Goal: Task Accomplishment & Management: Complete application form

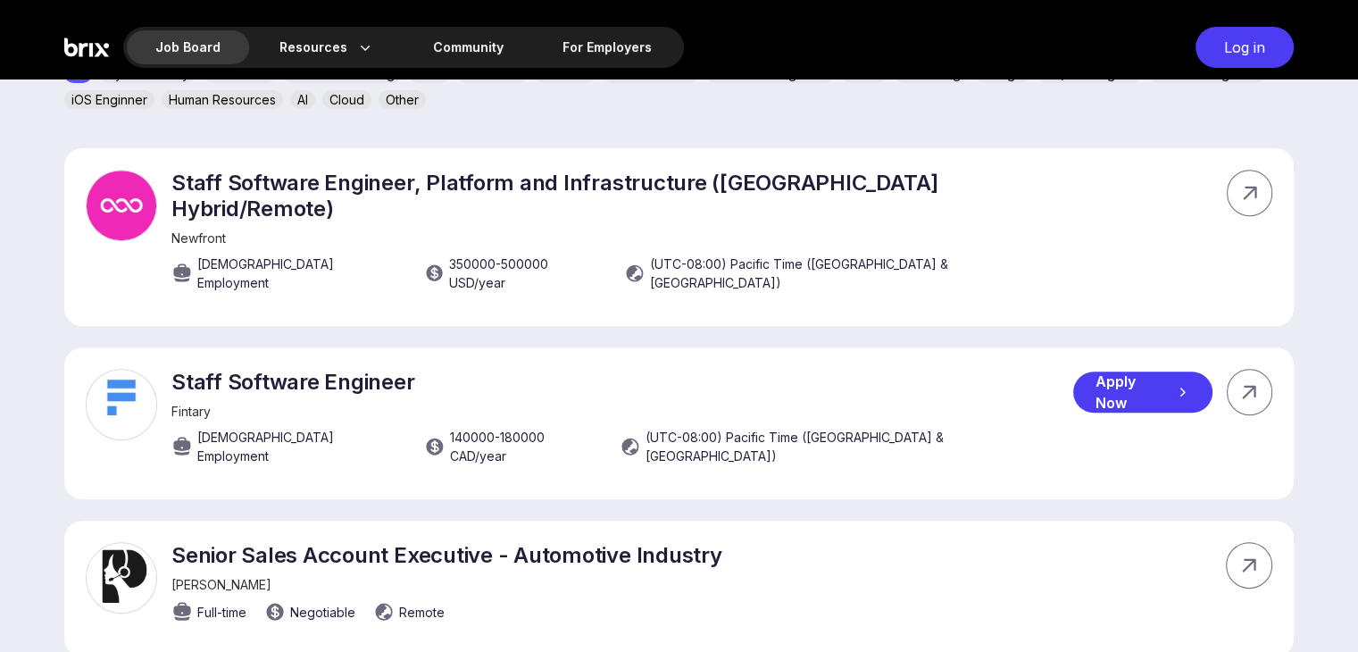
scroll to position [681, 0]
click at [1150, 370] on div "Apply Now" at bounding box center [1142, 390] width 138 height 41
click at [1221, 56] on div "Log in" at bounding box center [1244, 47] width 98 height 41
click at [1260, 47] on div "Log in" at bounding box center [1244, 47] width 98 height 41
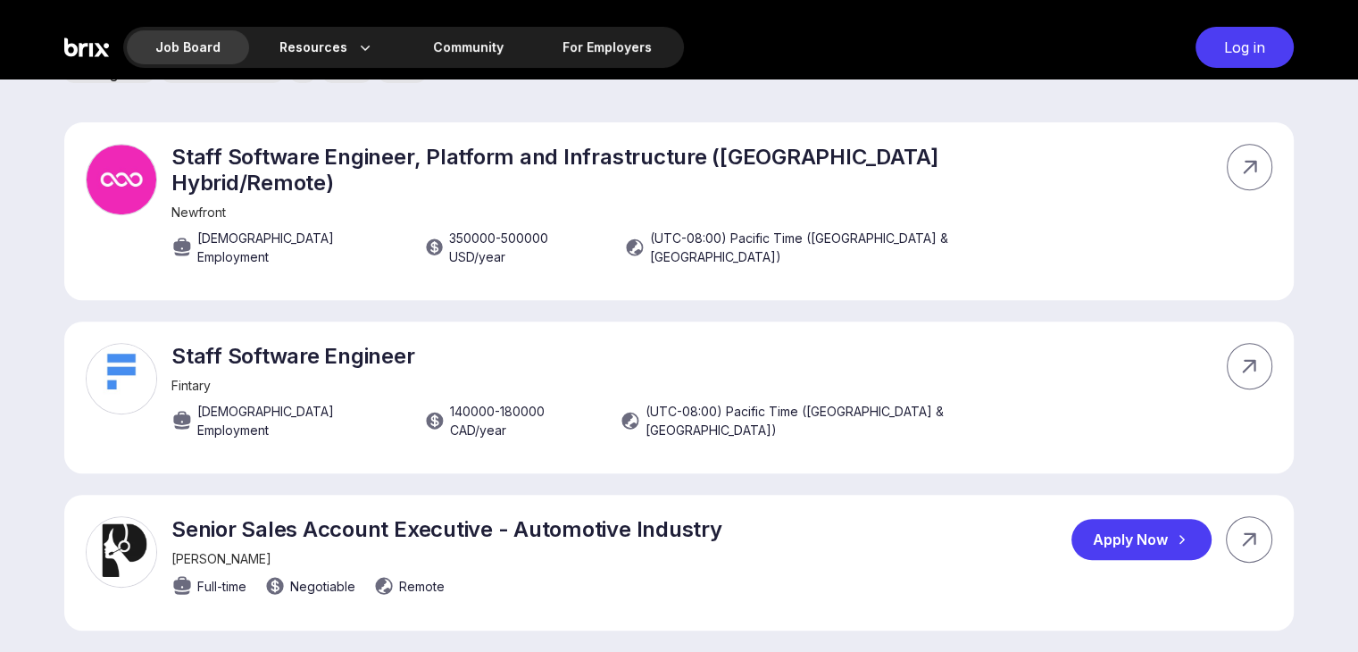
scroll to position [705, 0]
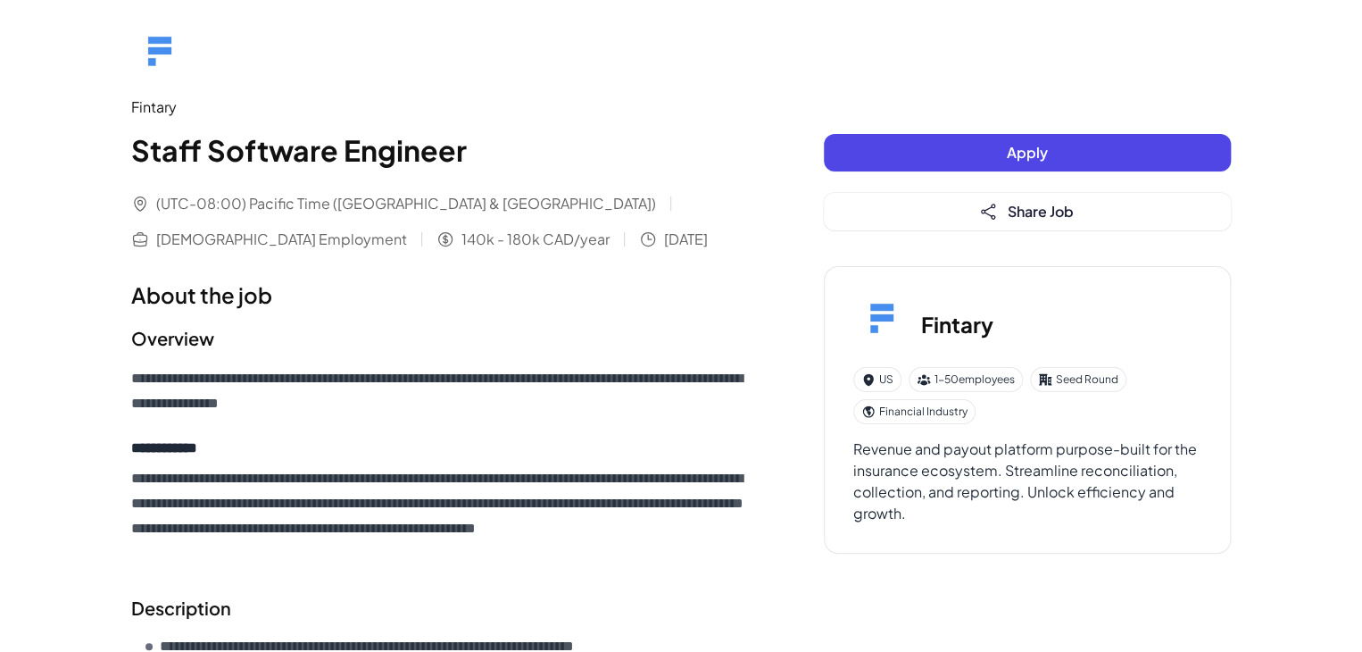
click at [829, 153] on div "Apply Share Job" at bounding box center [1027, 182] width 407 height 96
click at [1076, 154] on button "Apply" at bounding box center [1027, 152] width 407 height 37
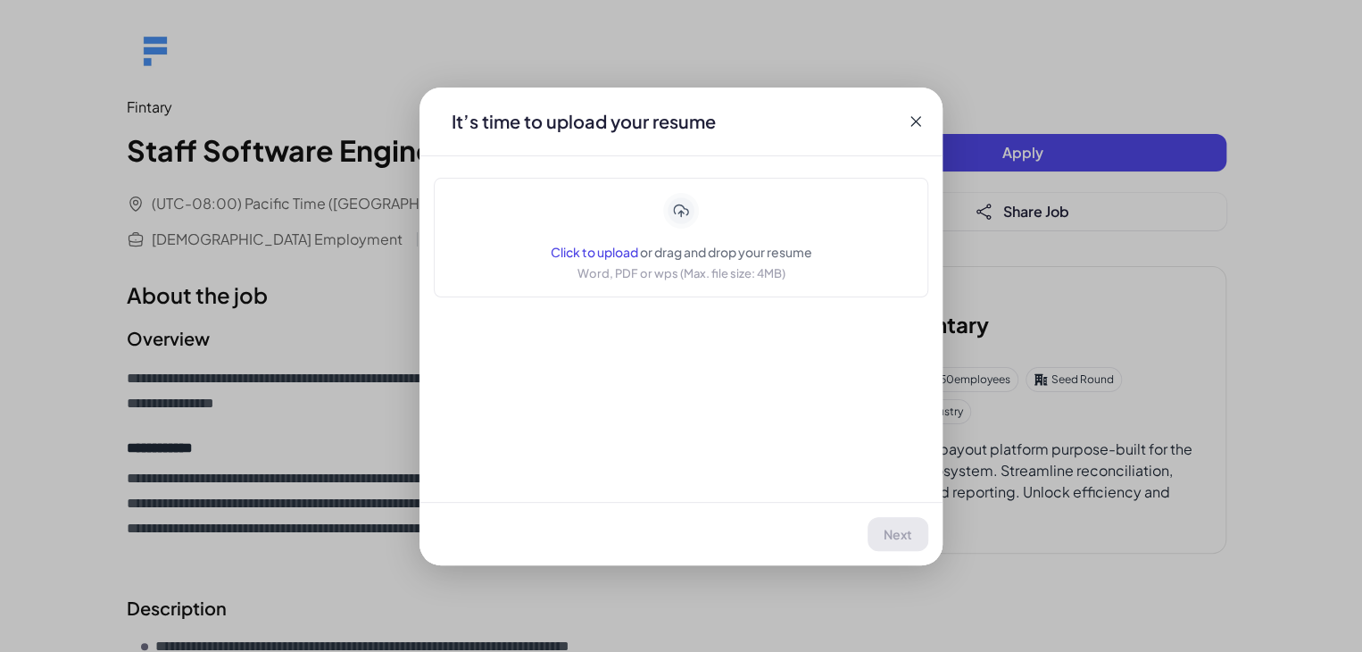
click at [677, 215] on icon at bounding box center [681, 210] width 31 height 31
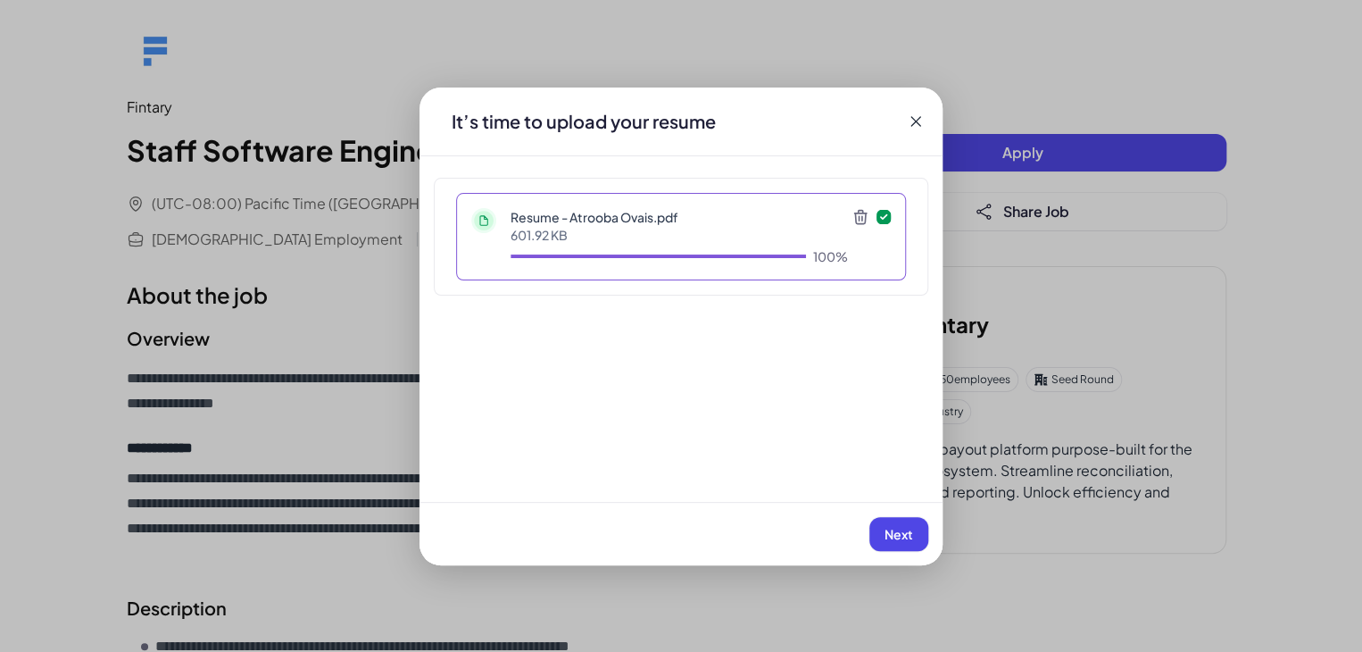
click at [891, 528] on span "Next" at bounding box center [899, 534] width 29 height 16
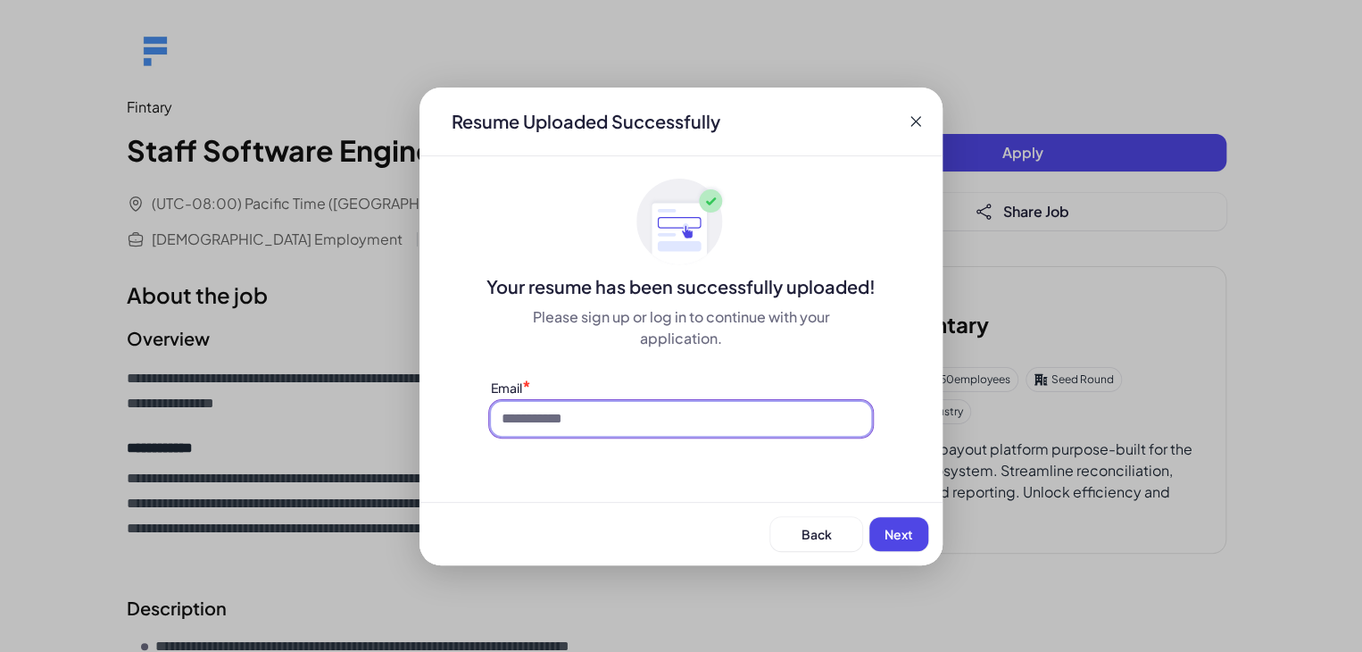
click at [710, 426] on input at bounding box center [681, 419] width 380 height 34
type input "**********"
click at [907, 533] on span "Next" at bounding box center [899, 534] width 29 height 16
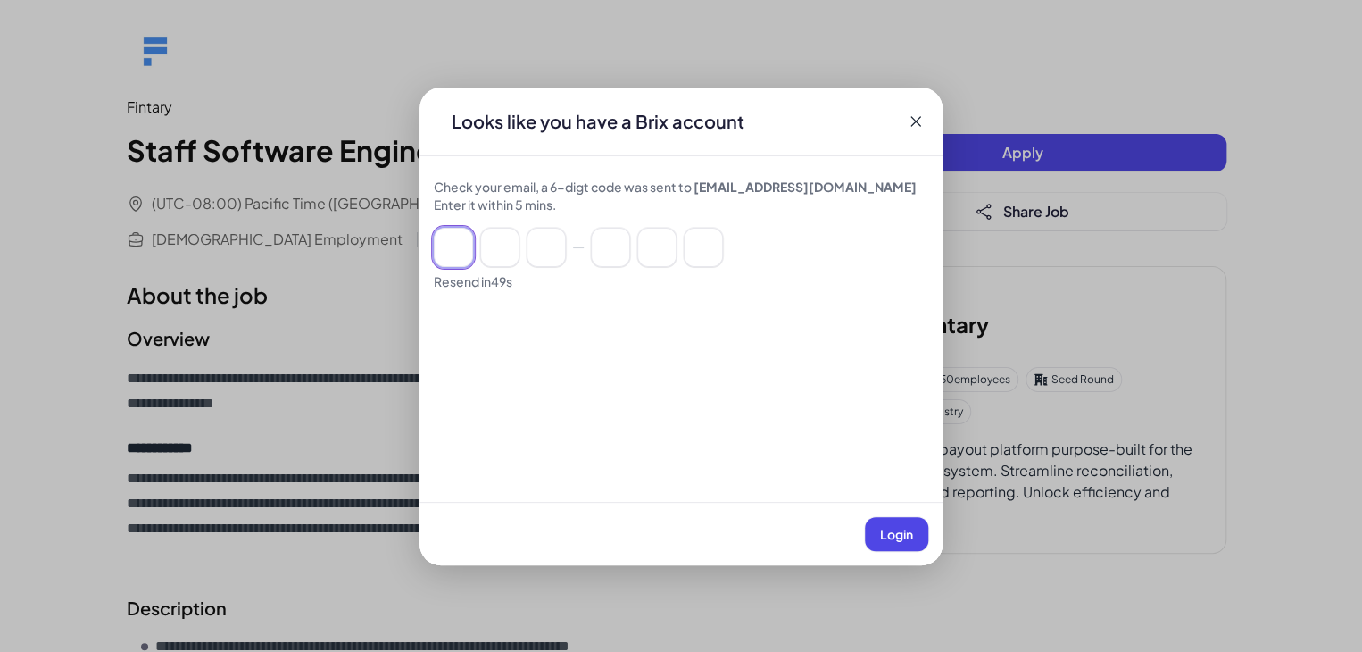
click at [453, 262] on input at bounding box center [453, 247] width 39 height 39
type input "*"
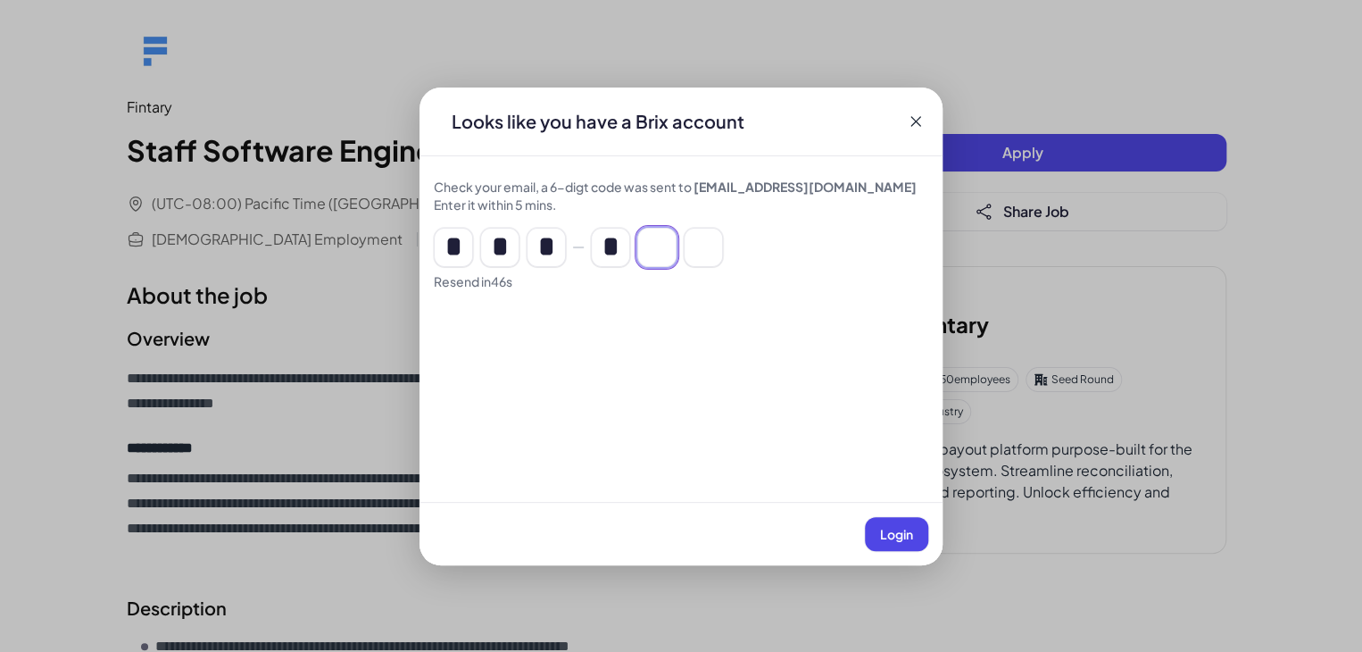
type input "*"
click at [878, 535] on button "Login" at bounding box center [896, 534] width 63 height 34
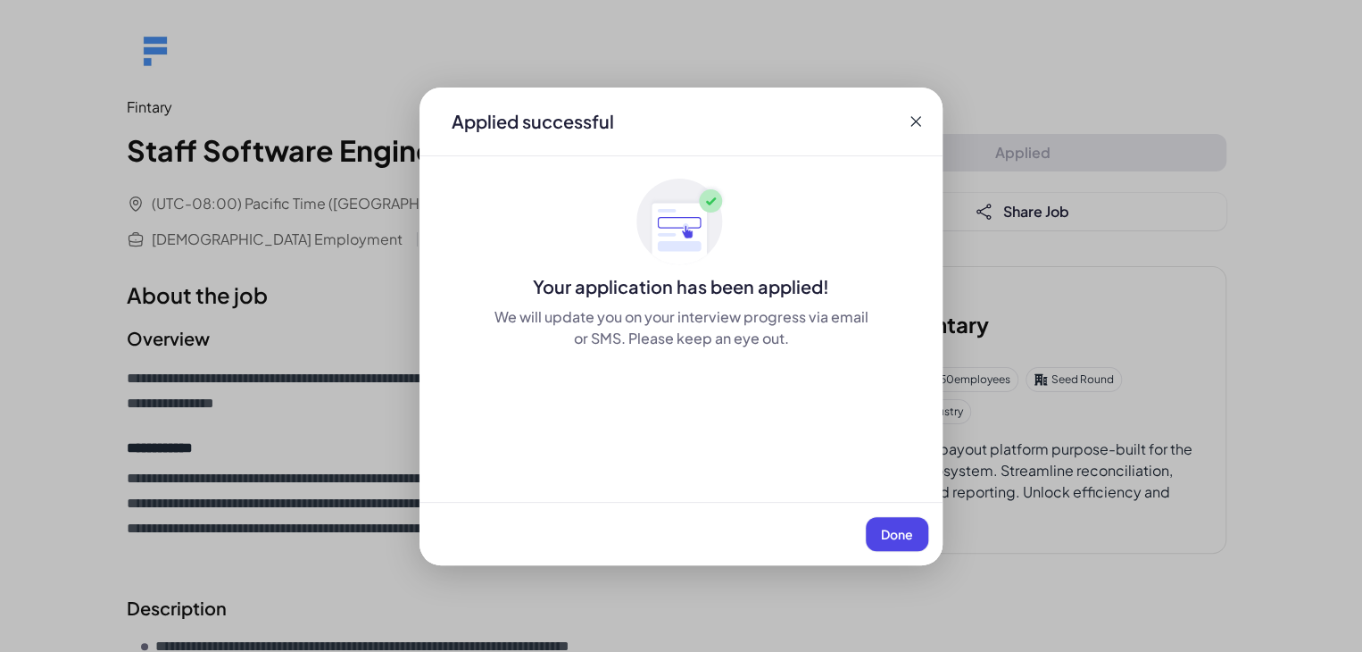
click at [909, 536] on span "Done" at bounding box center [897, 534] width 32 height 16
